Goal: Information Seeking & Learning: Learn about a topic

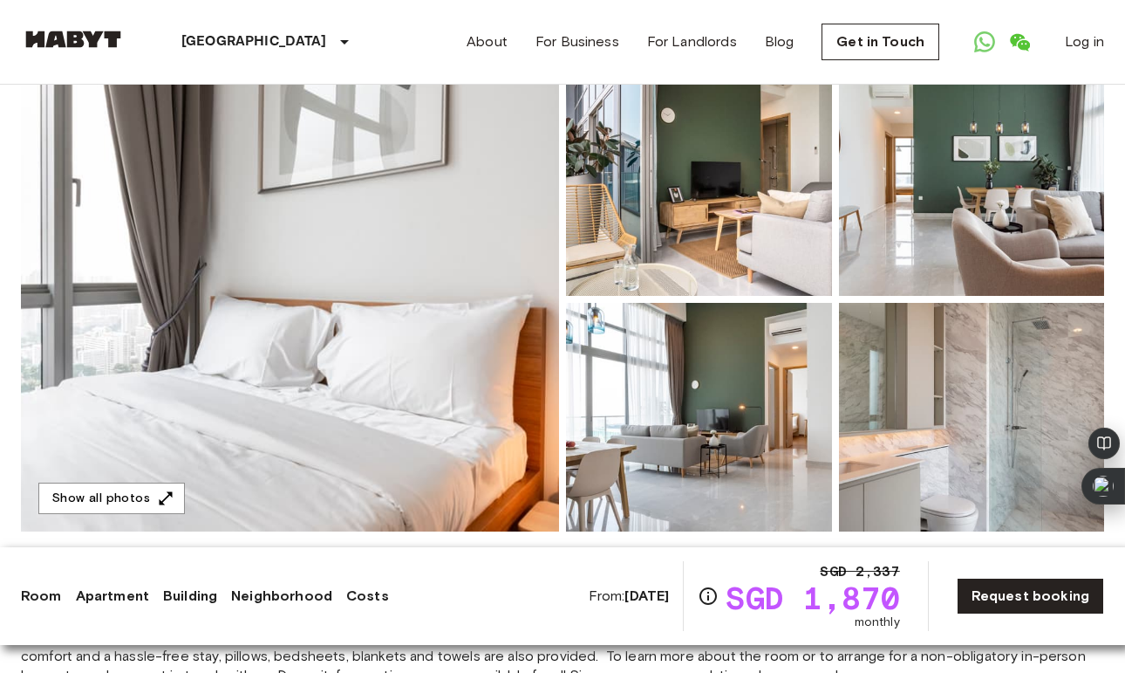
scroll to position [146, 0]
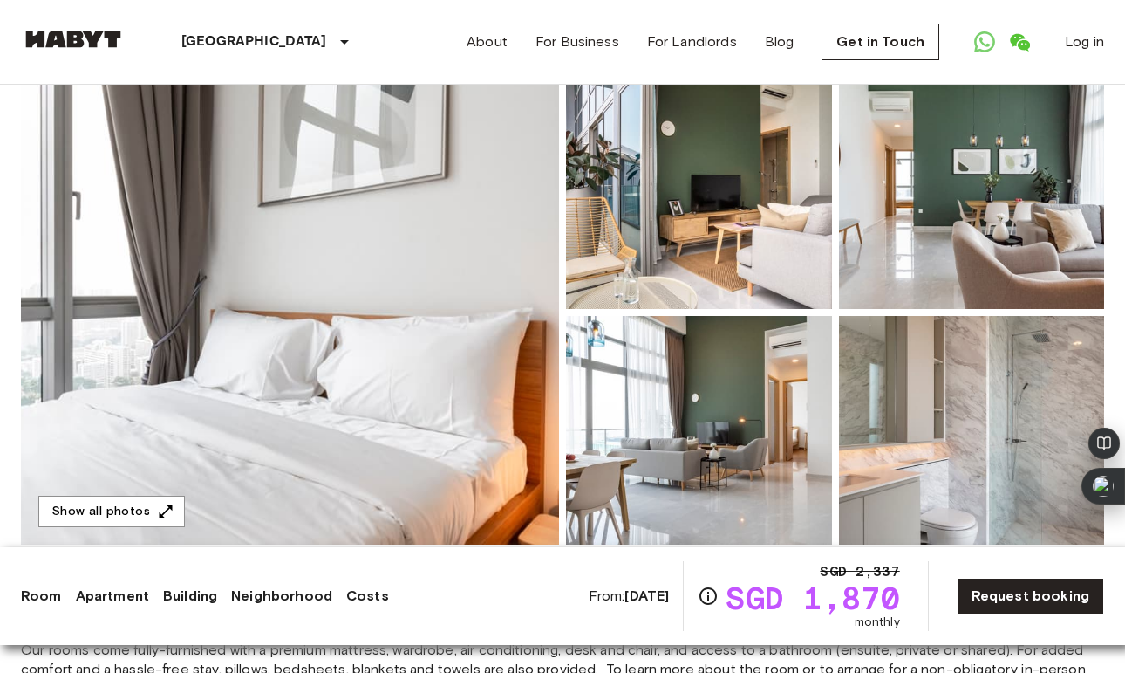
click at [400, 248] on img at bounding box center [290, 312] width 538 height 464
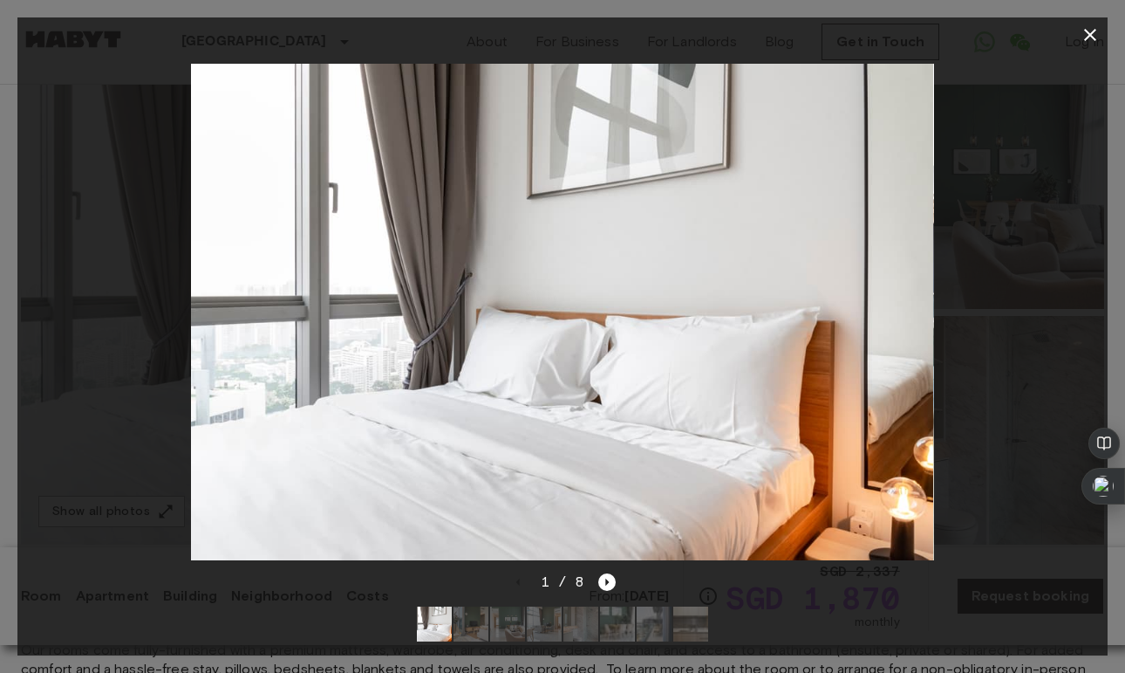
click at [815, 288] on img at bounding box center [562, 312] width 744 height 496
click at [605, 580] on icon "Next image" at bounding box center [607, 581] width 17 height 17
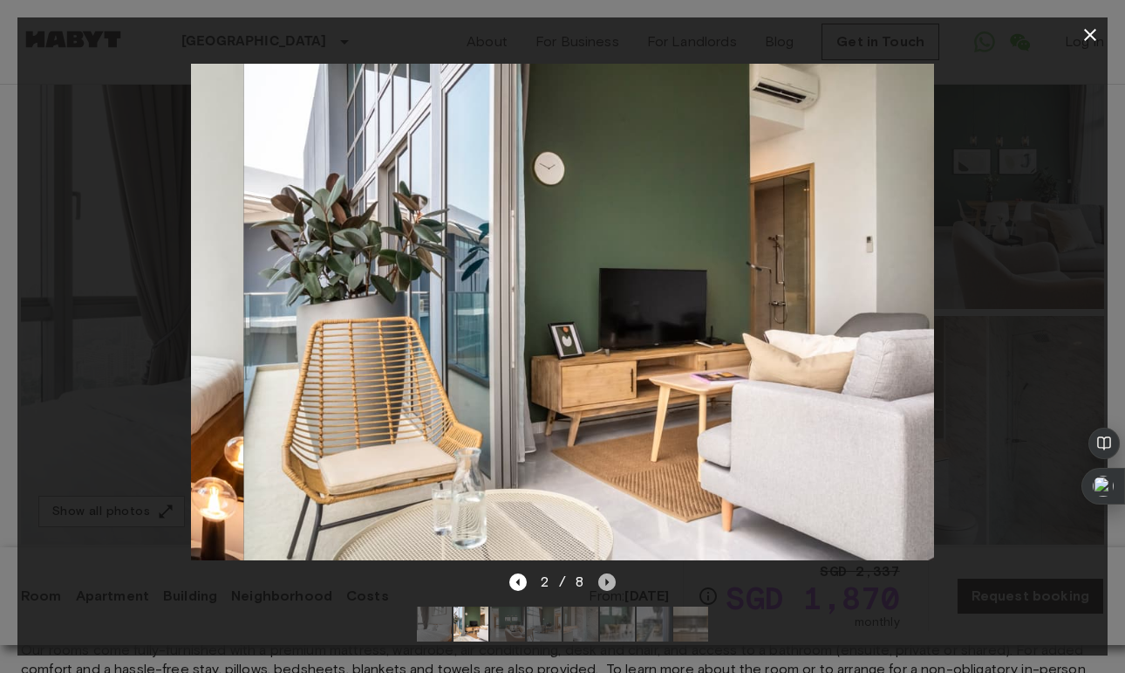
click at [605, 580] on icon "Next image" at bounding box center [607, 581] width 17 height 17
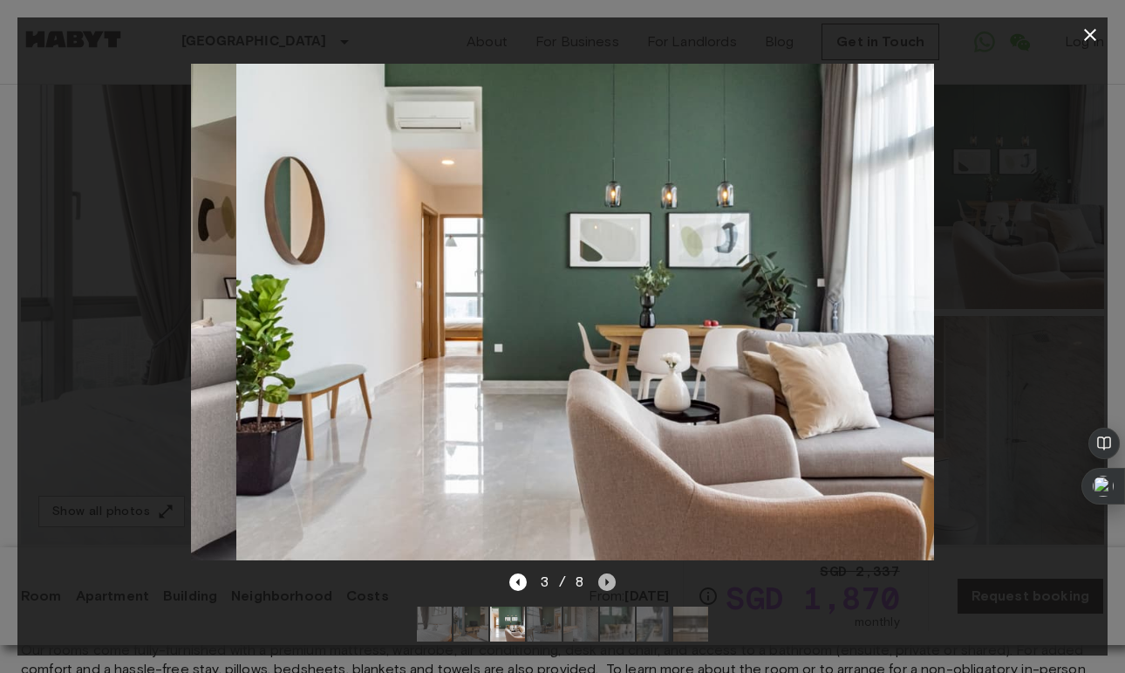
click at [605, 580] on icon "Next image" at bounding box center [607, 581] width 17 height 17
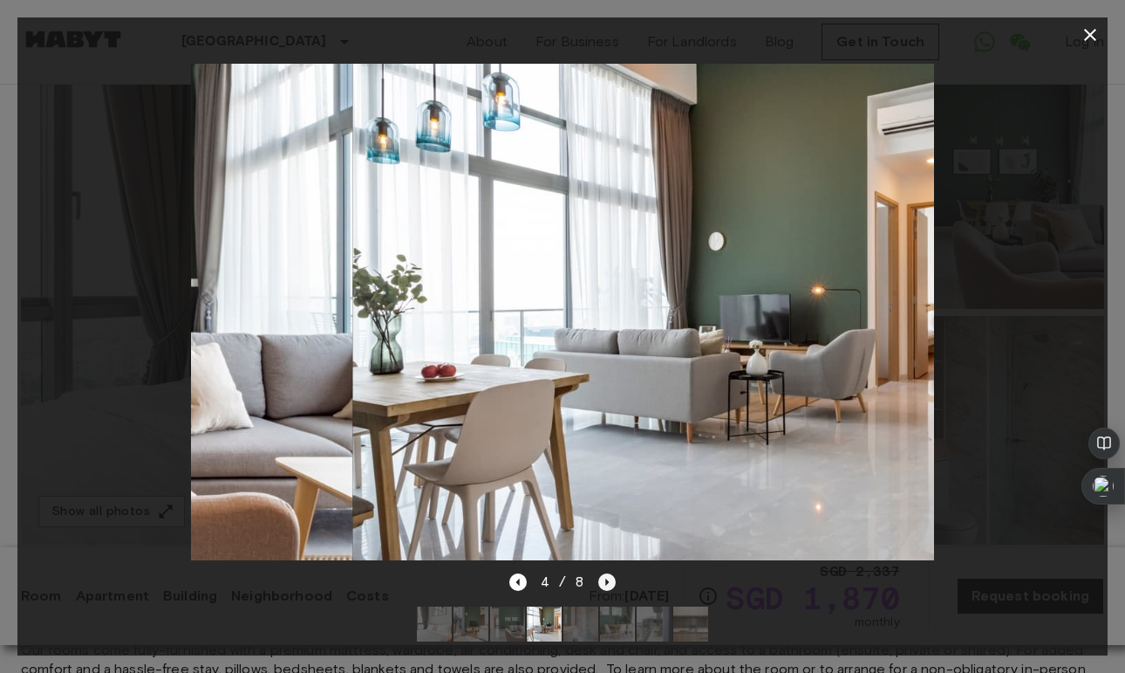
click at [605, 580] on icon "Next image" at bounding box center [607, 581] width 17 height 17
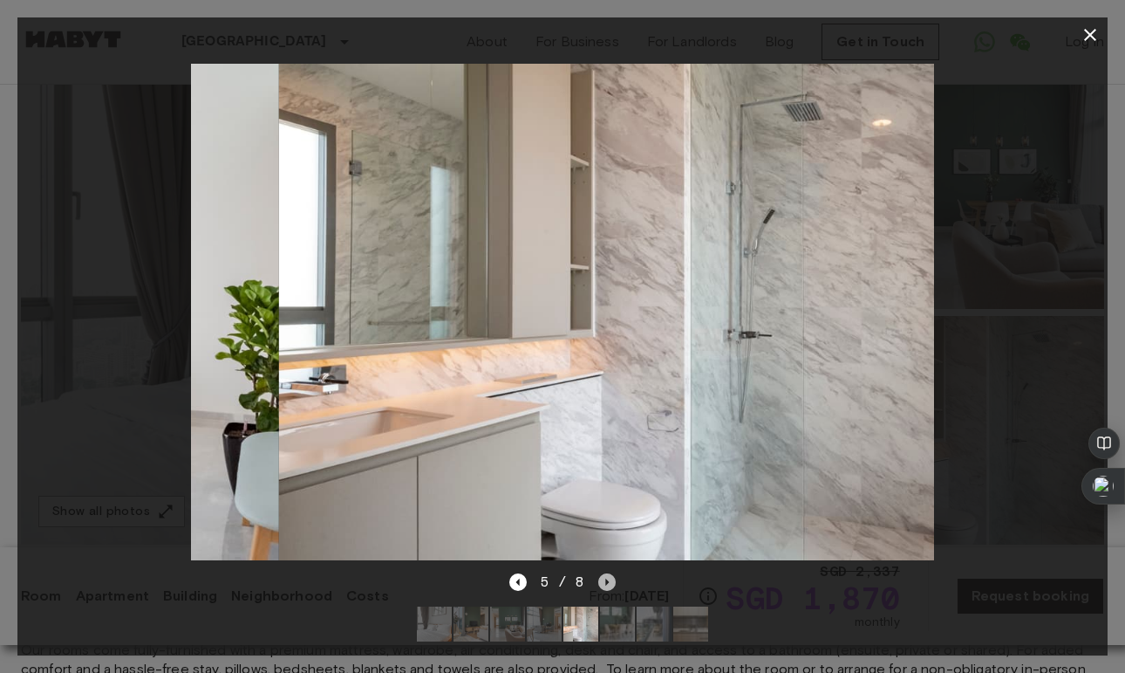
click at [605, 580] on icon "Next image" at bounding box center [607, 581] width 17 height 17
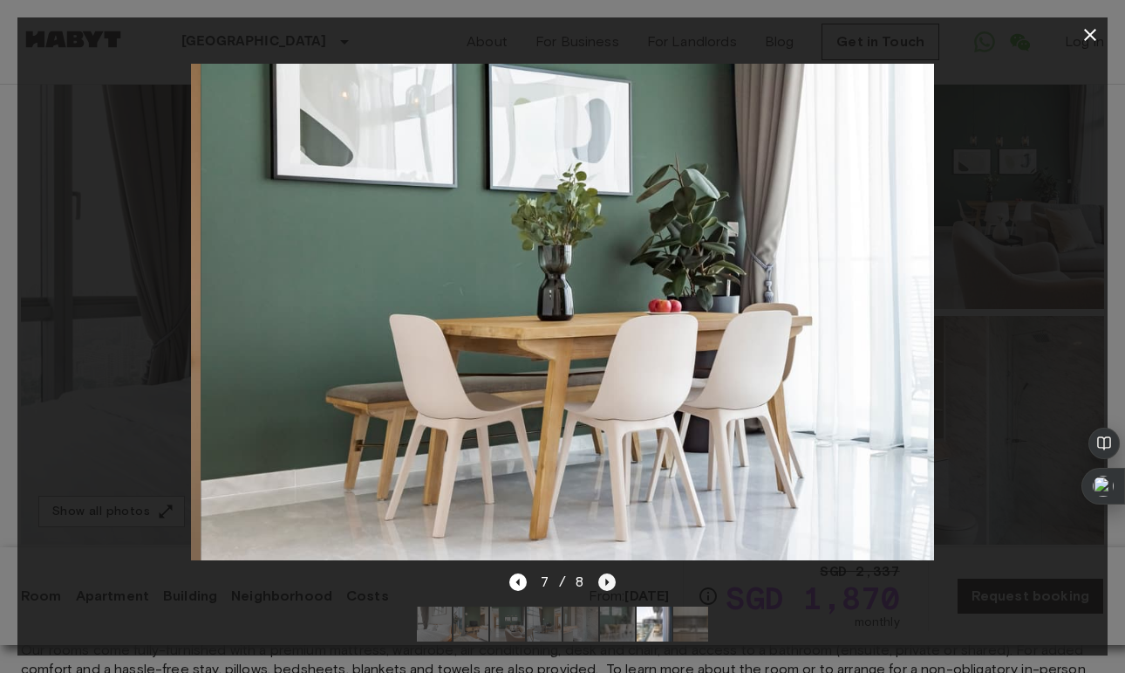
click at [605, 580] on icon "Next image" at bounding box center [607, 581] width 17 height 17
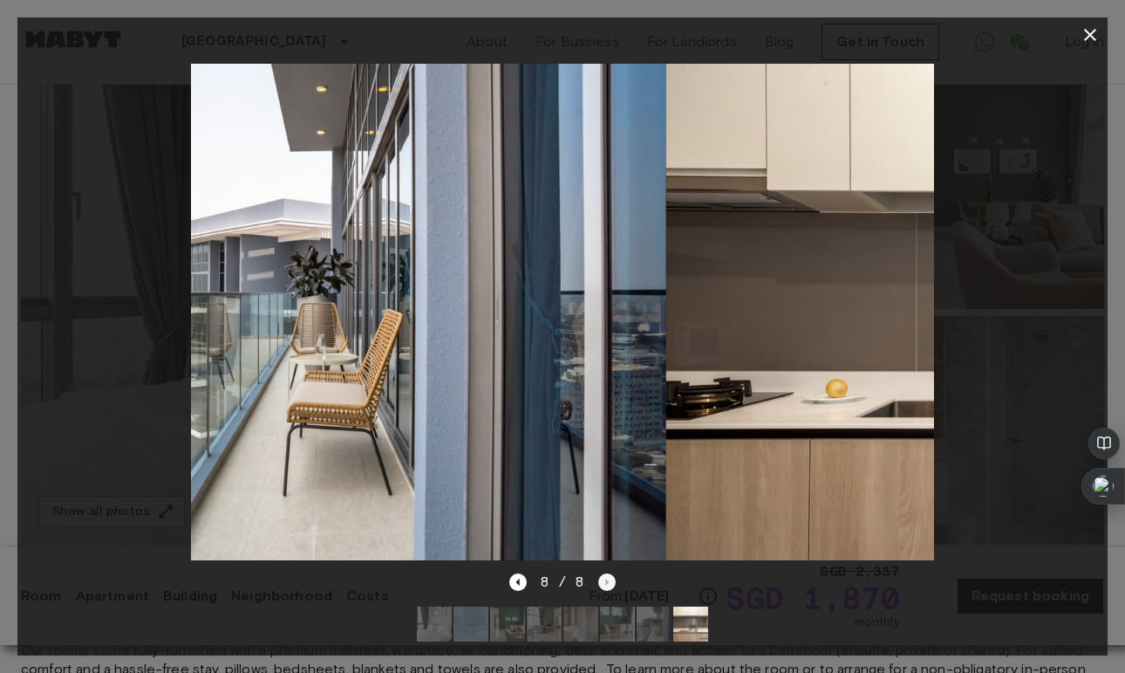
click at [605, 580] on div "8 / 8" at bounding box center [563, 581] width 107 height 21
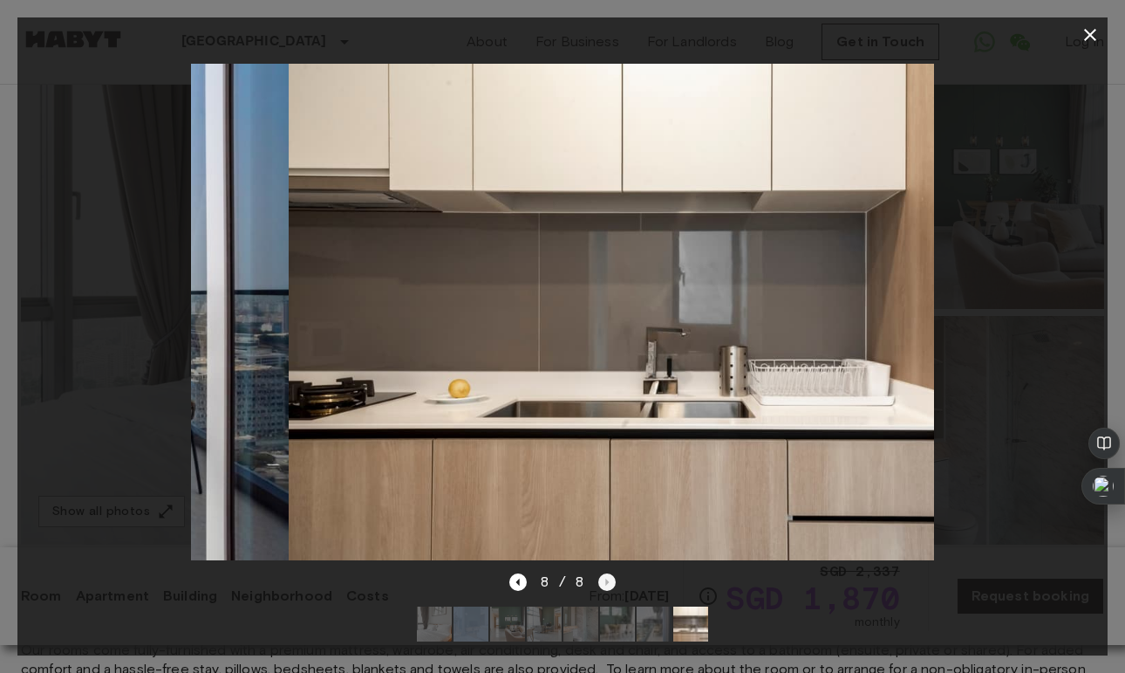
click at [605, 580] on div "8 / 8" at bounding box center [563, 581] width 107 height 21
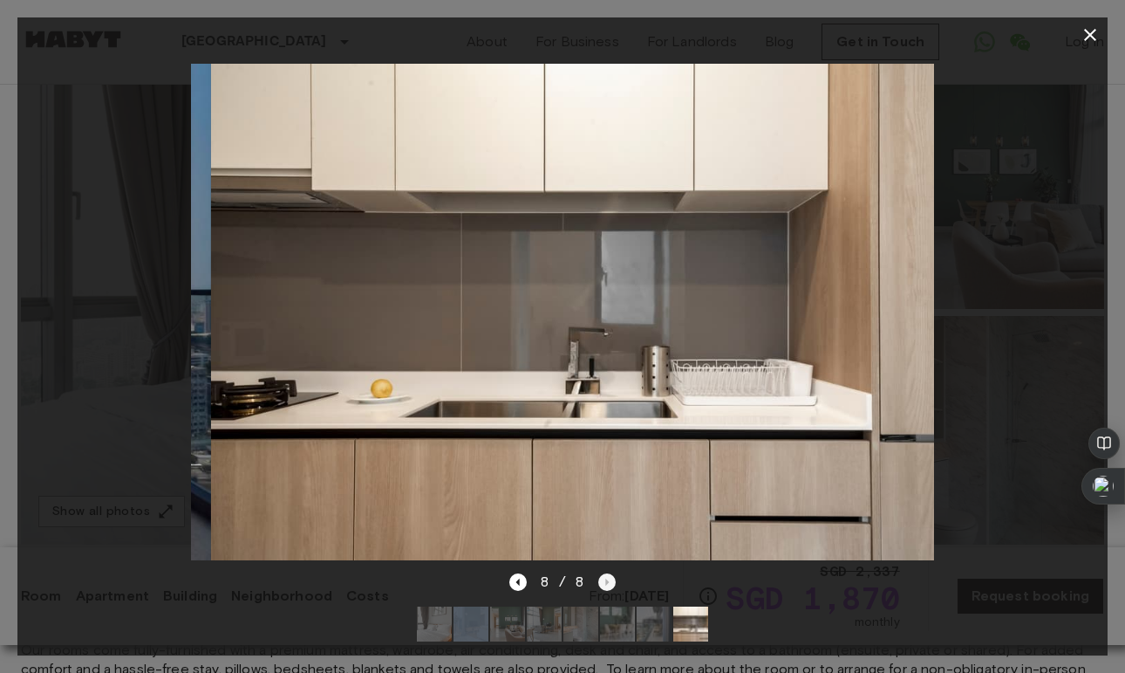
click at [605, 580] on div "8 / 8" at bounding box center [563, 581] width 107 height 21
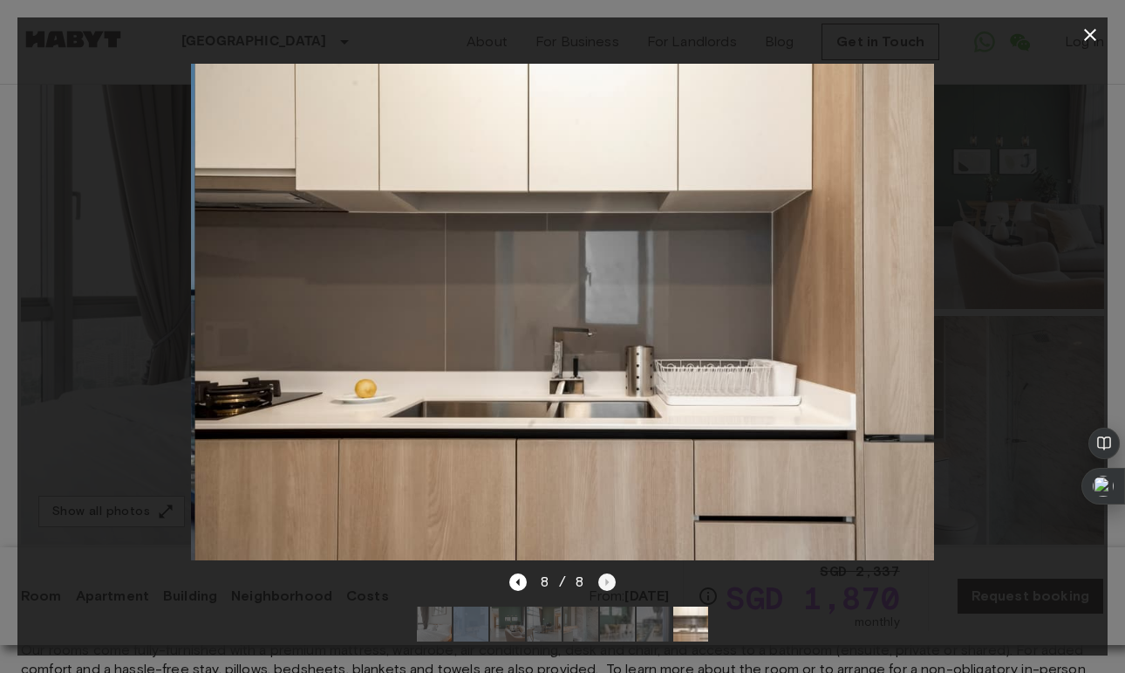
click at [605, 580] on div "8 / 8" at bounding box center [563, 581] width 107 height 21
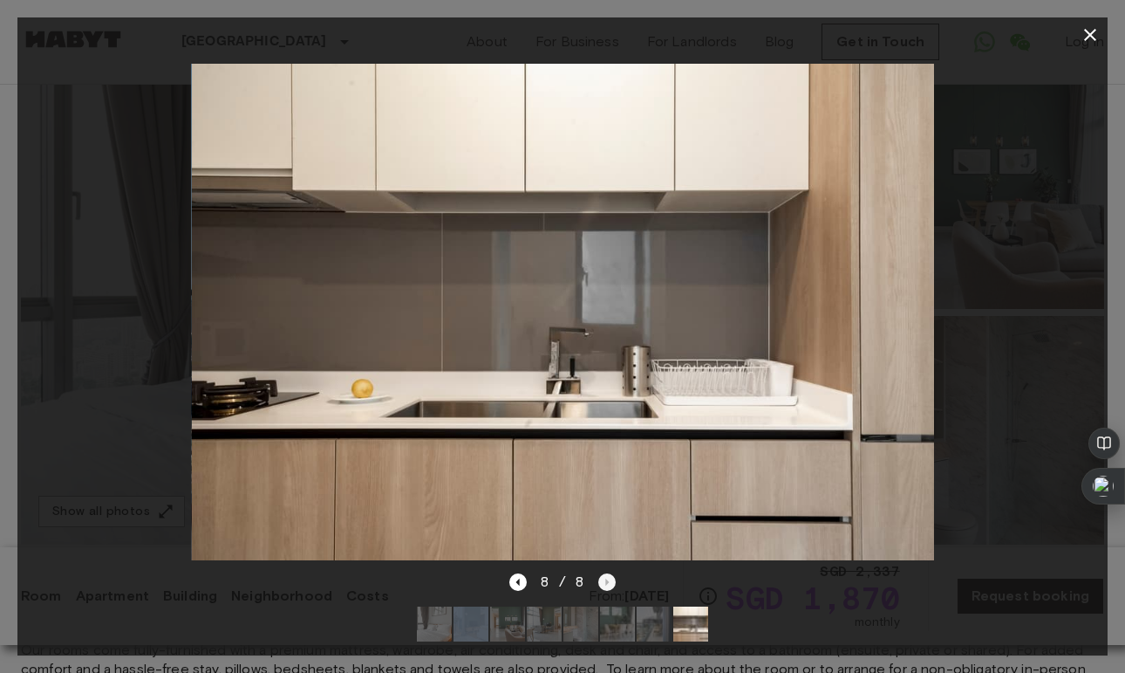
click at [605, 580] on div "8 / 8" at bounding box center [563, 581] width 107 height 21
click at [1088, 42] on icon "button" at bounding box center [1090, 34] width 21 height 21
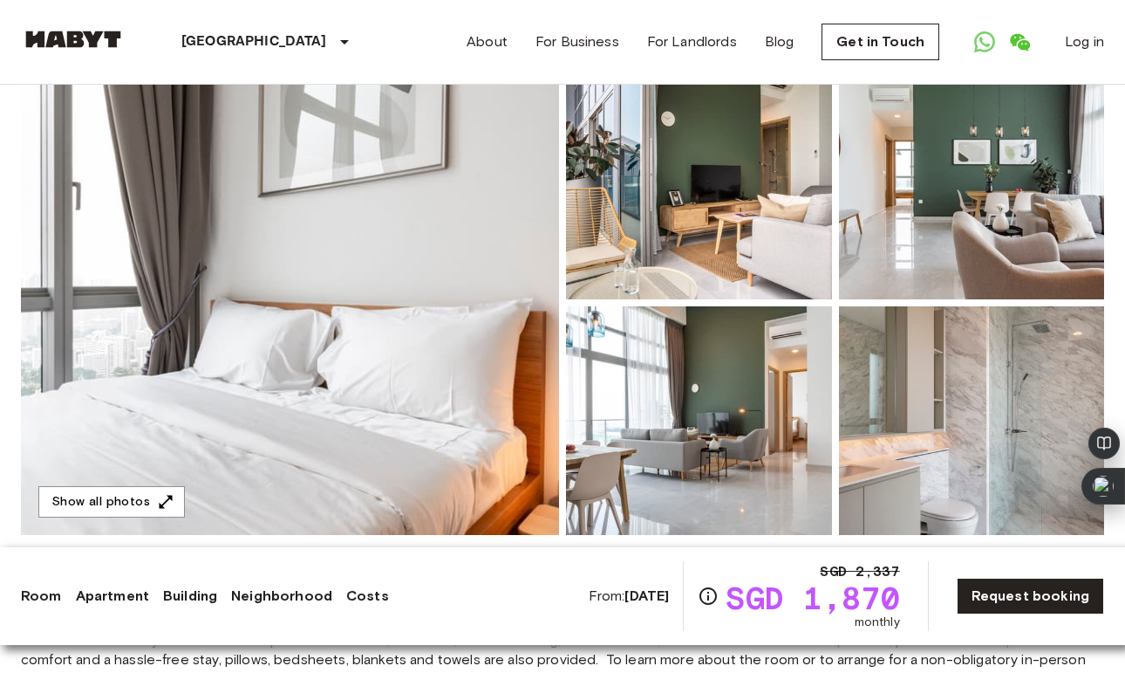
scroll to position [0, 0]
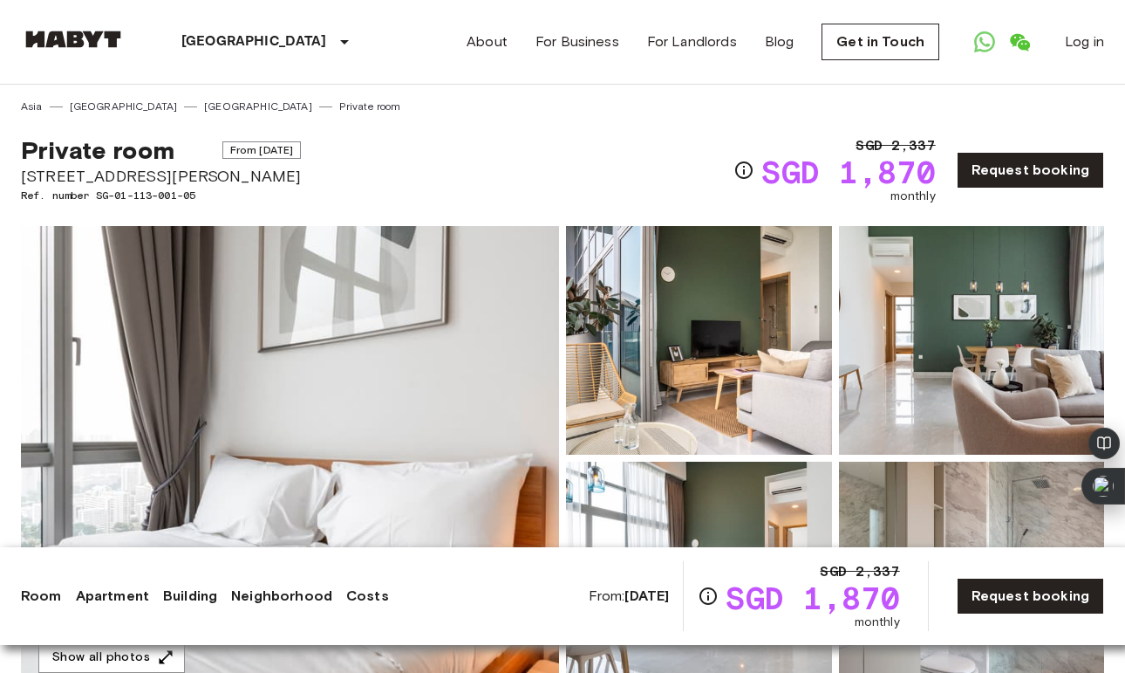
click at [679, 279] on img at bounding box center [699, 340] width 266 height 229
